Goal: Task Accomplishment & Management: Manage account settings

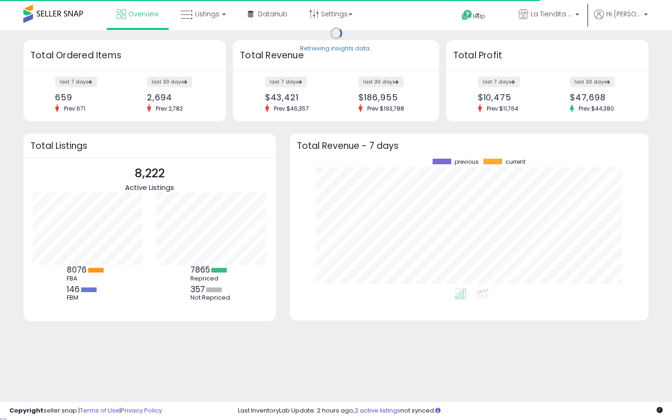
scroll to position [130, 340]
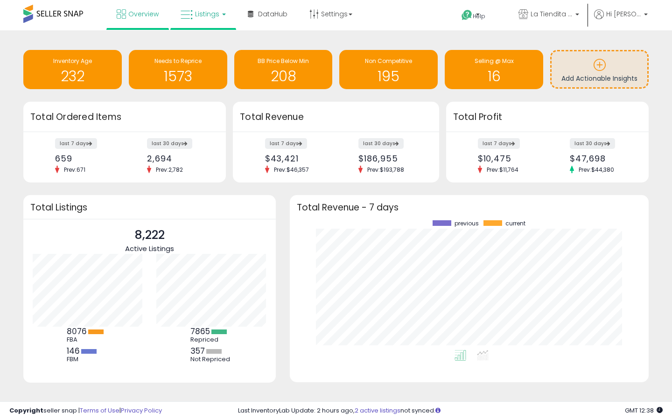
click at [203, 7] on link "Listings" at bounding box center [203, 14] width 59 height 28
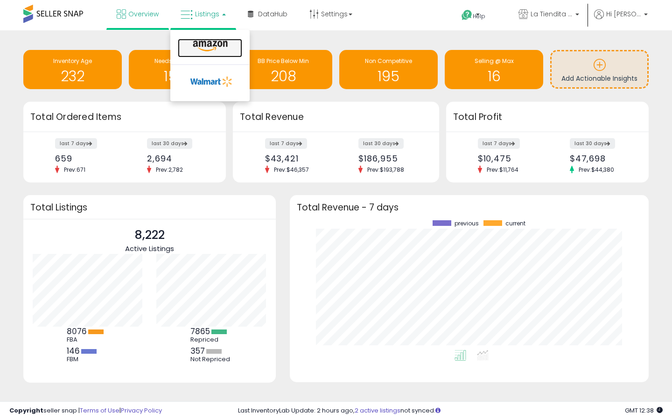
click at [209, 39] on link at bounding box center [210, 48] width 64 height 19
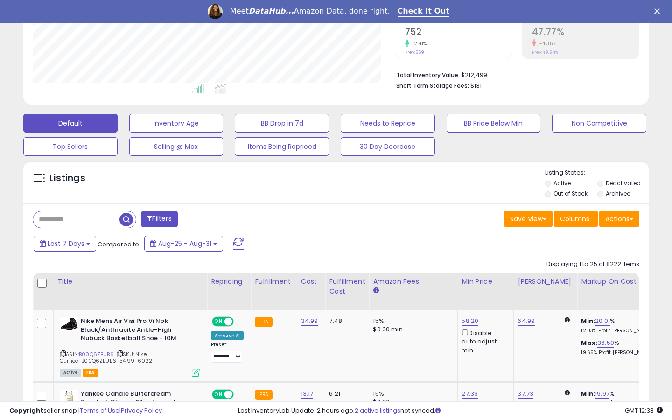
scroll to position [234, 0]
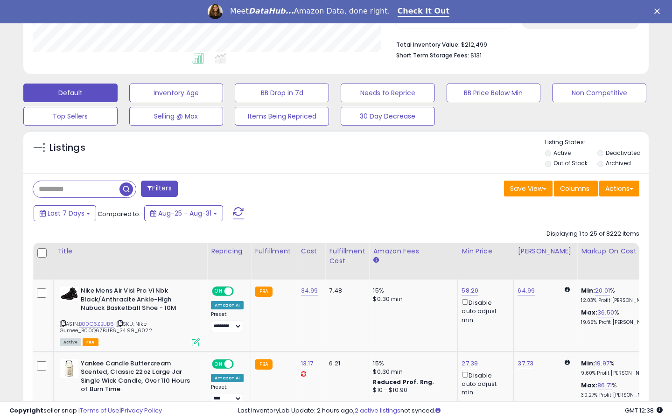
click at [579, 162] on label "Out of Stock" at bounding box center [571, 163] width 34 height 8
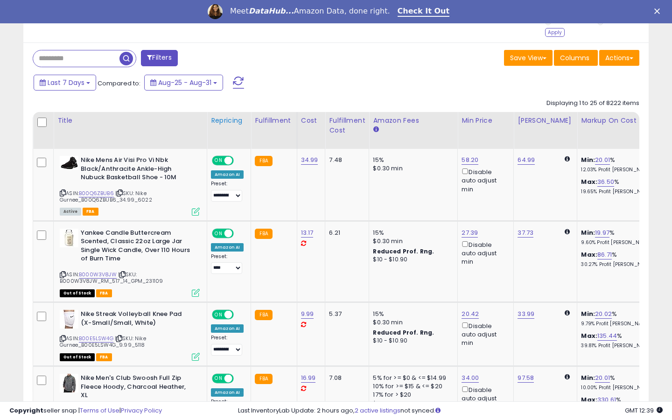
scroll to position [318, 0]
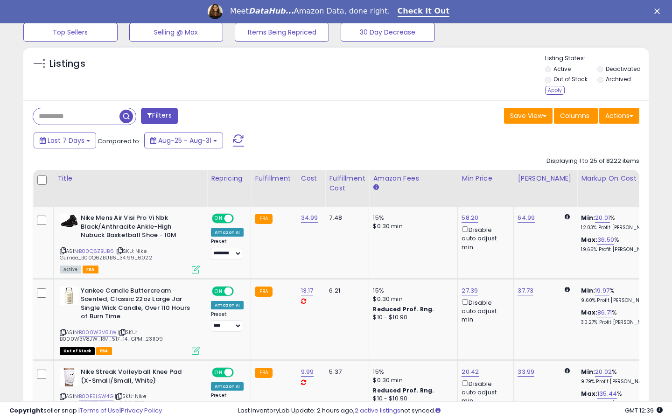
click at [165, 114] on button "Filters" at bounding box center [159, 116] width 36 height 16
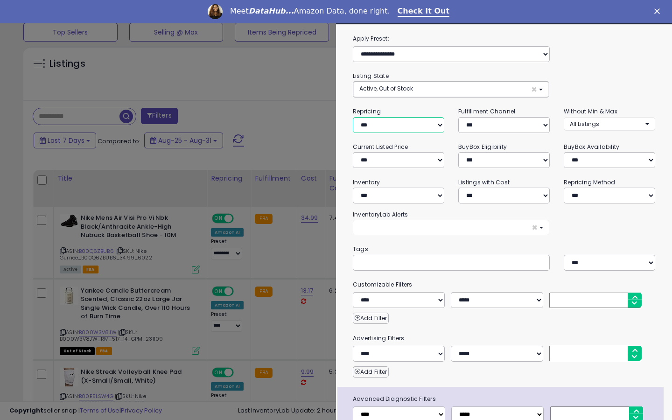
click at [414, 124] on select "**********" at bounding box center [399, 125] width 92 height 16
select select "***"
click at [353, 117] on select "**********" at bounding box center [399, 125] width 92 height 16
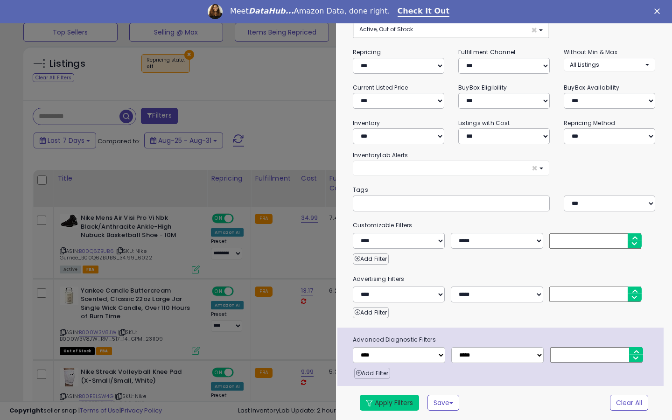
click at [411, 401] on button "Apply Filters" at bounding box center [389, 403] width 59 height 16
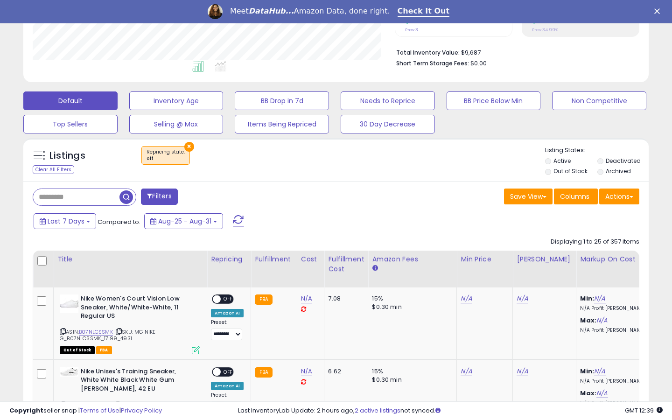
scroll to position [301, 0]
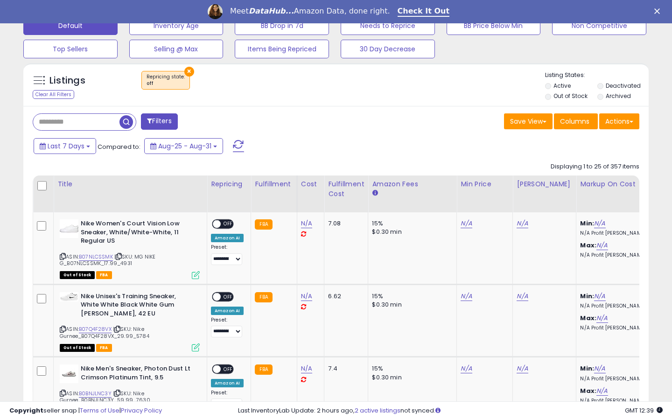
click at [554, 94] on label "Out of Stock" at bounding box center [571, 96] width 34 height 8
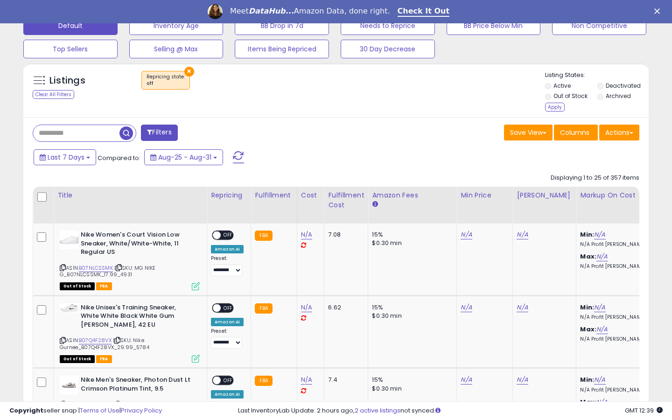
click at [553, 101] on li "Out of Stock" at bounding box center [570, 97] width 51 height 10
click at [556, 106] on div "Apply" at bounding box center [555, 107] width 20 height 9
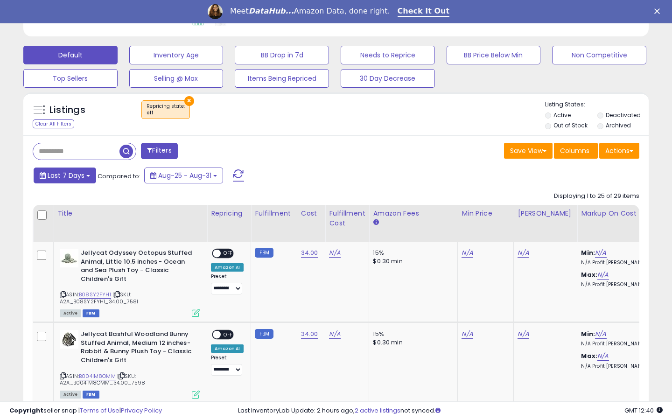
scroll to position [298, 0]
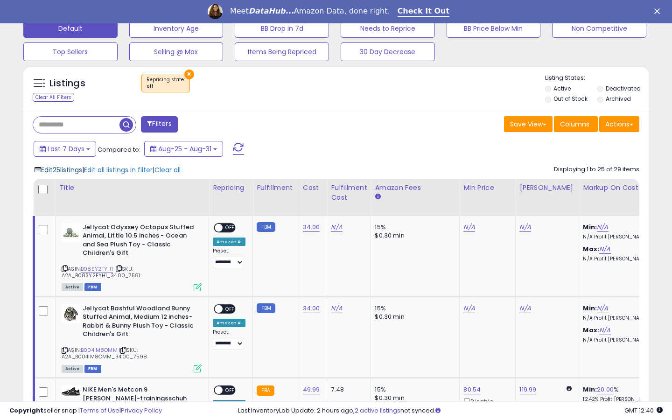
click at [77, 169] on span "Edit 25 listings" at bounding box center [61, 169] width 41 height 9
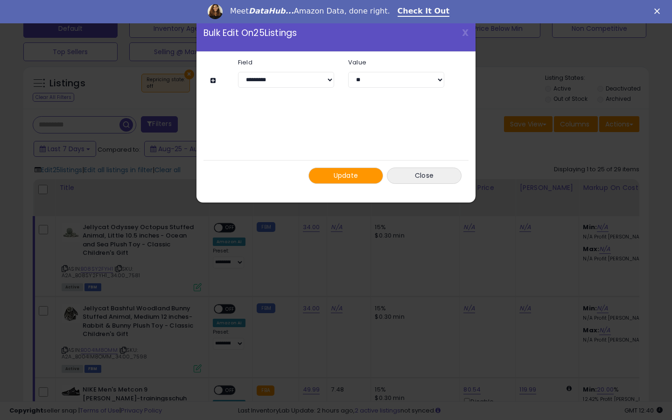
click at [353, 177] on span "Update" at bounding box center [346, 175] width 25 height 9
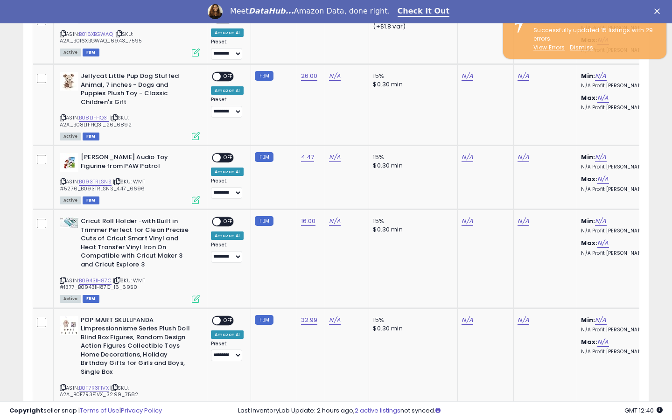
scroll to position [478, 0]
